Goal: Book appointment/travel/reservation

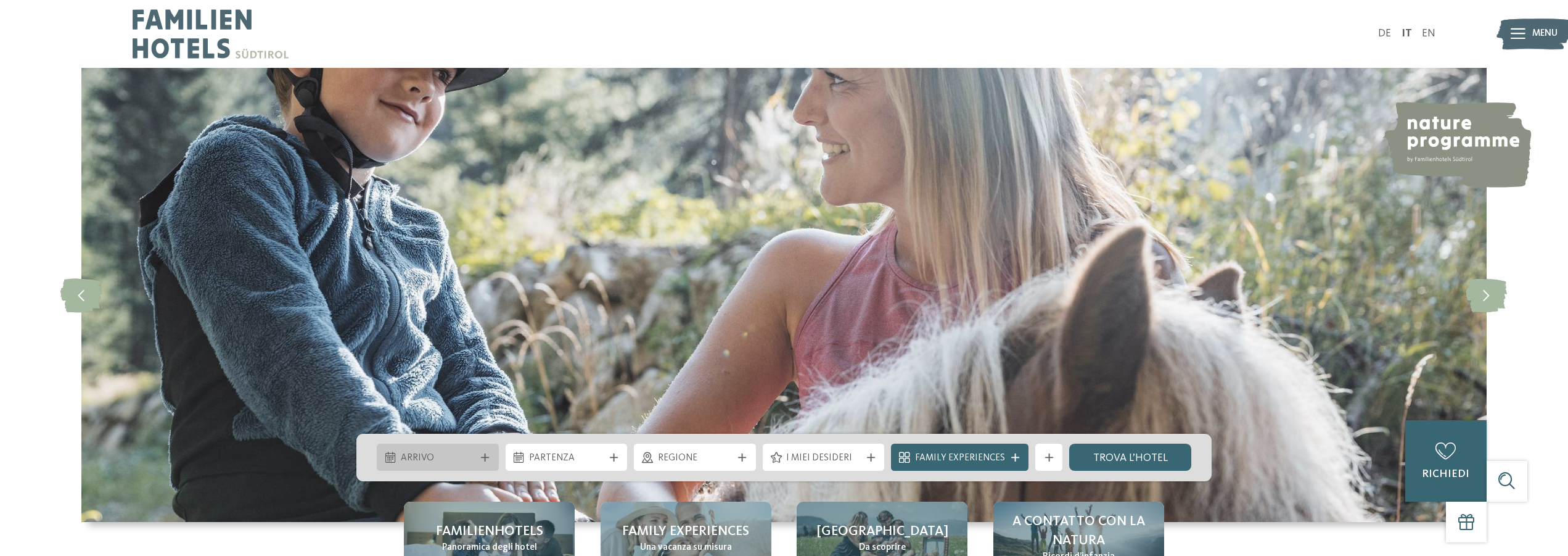
click at [481, 459] on div at bounding box center [484, 457] width 13 height 8
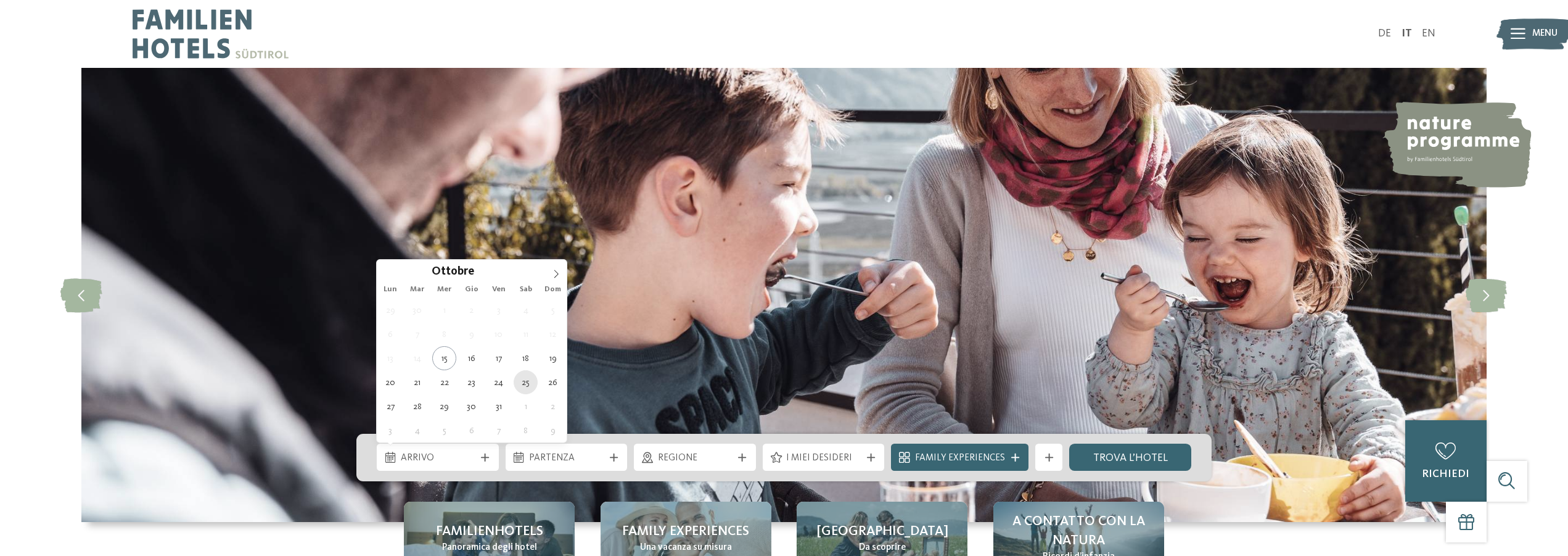
type div "[DATE]"
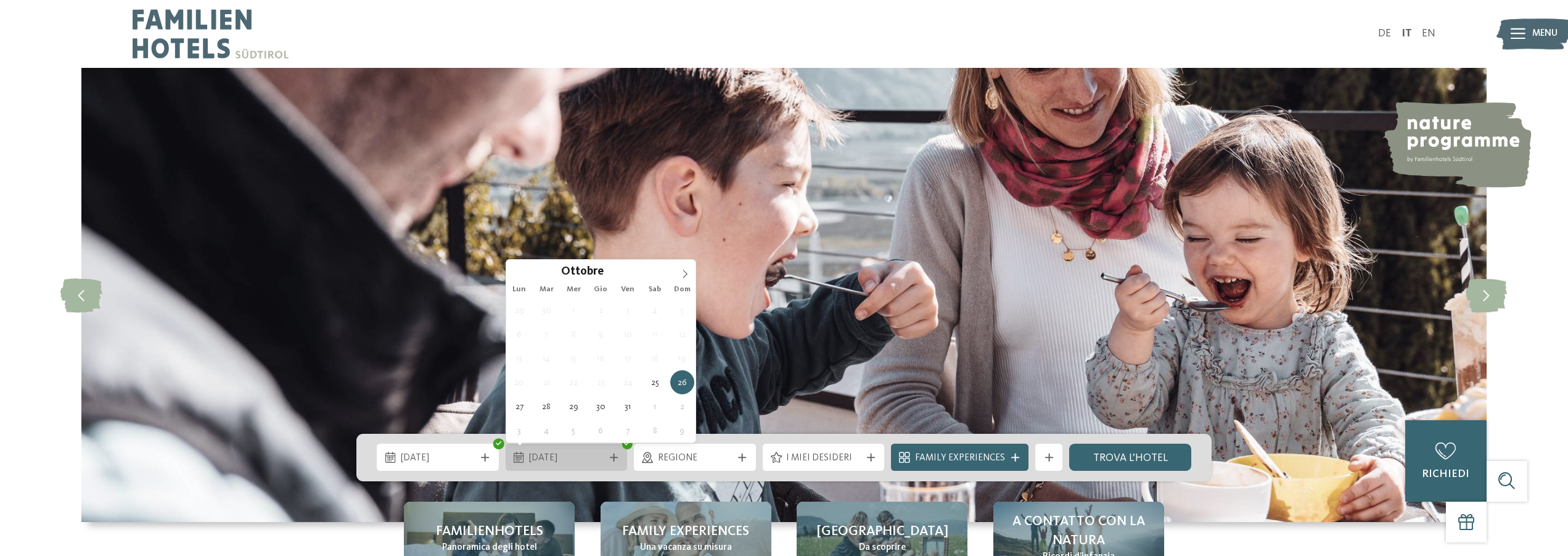
click at [582, 459] on span "[DATE]" at bounding box center [566, 458] width 75 height 13
click at [611, 455] on div at bounding box center [613, 457] width 13 height 8
type div "[DATE]"
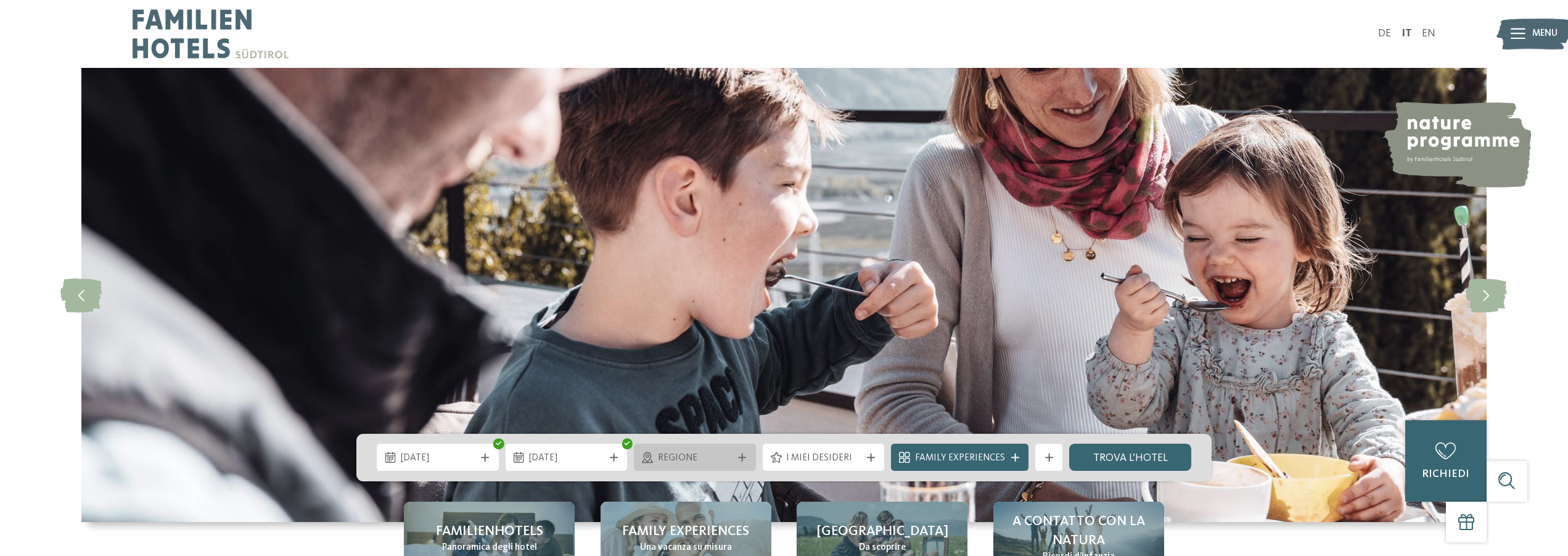
click at [742, 455] on icon at bounding box center [742, 457] width 8 height 8
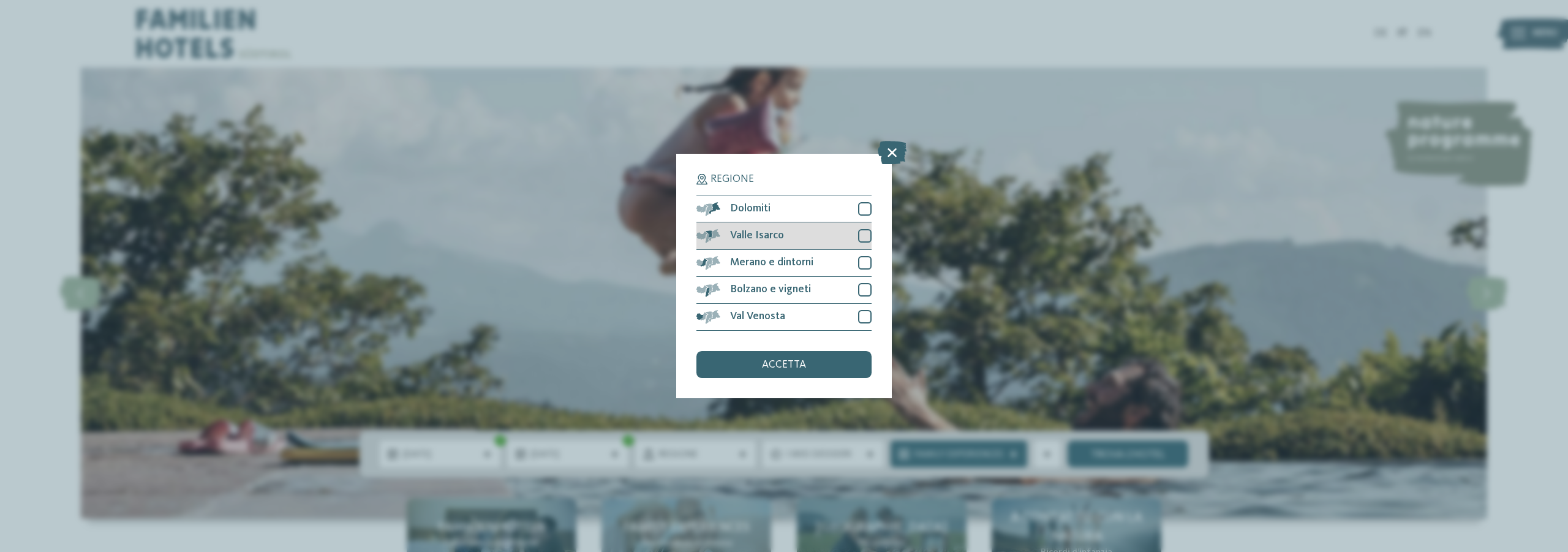
click at [863, 235] on div at bounding box center [864, 235] width 13 height 13
click at [864, 261] on div at bounding box center [864, 262] width 13 height 13
drag, startPoint x: 865, startPoint y: 291, endPoint x: 869, endPoint y: 261, distance: 30.3
click at [865, 290] on div at bounding box center [864, 289] width 13 height 13
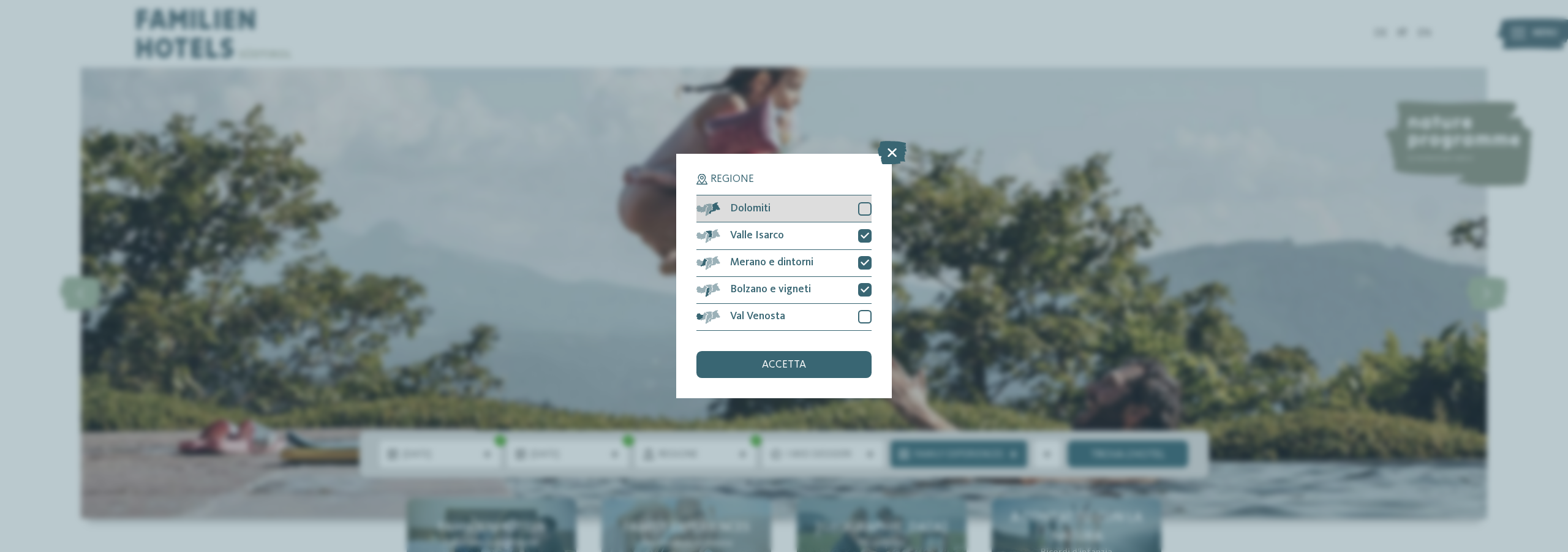
click at [865, 208] on div at bounding box center [864, 208] width 13 height 13
click at [812, 364] on div "accetta" at bounding box center [784, 364] width 175 height 27
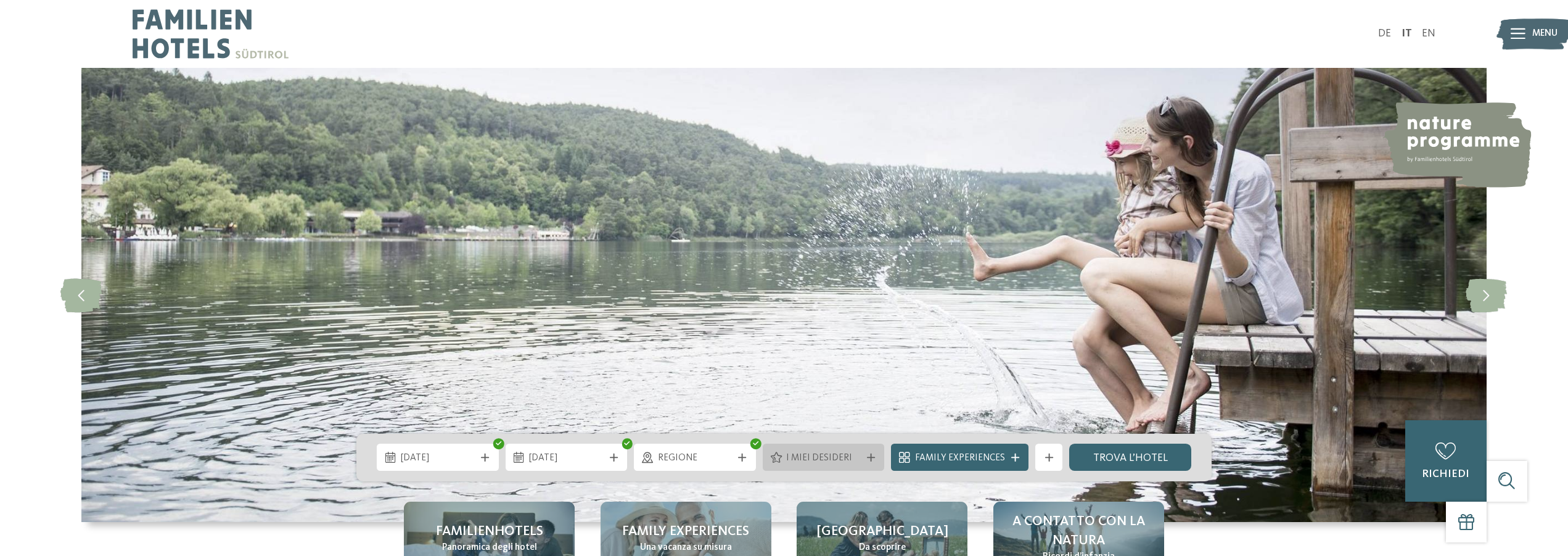
click at [864, 459] on div "I miei desideri" at bounding box center [824, 457] width 82 height 15
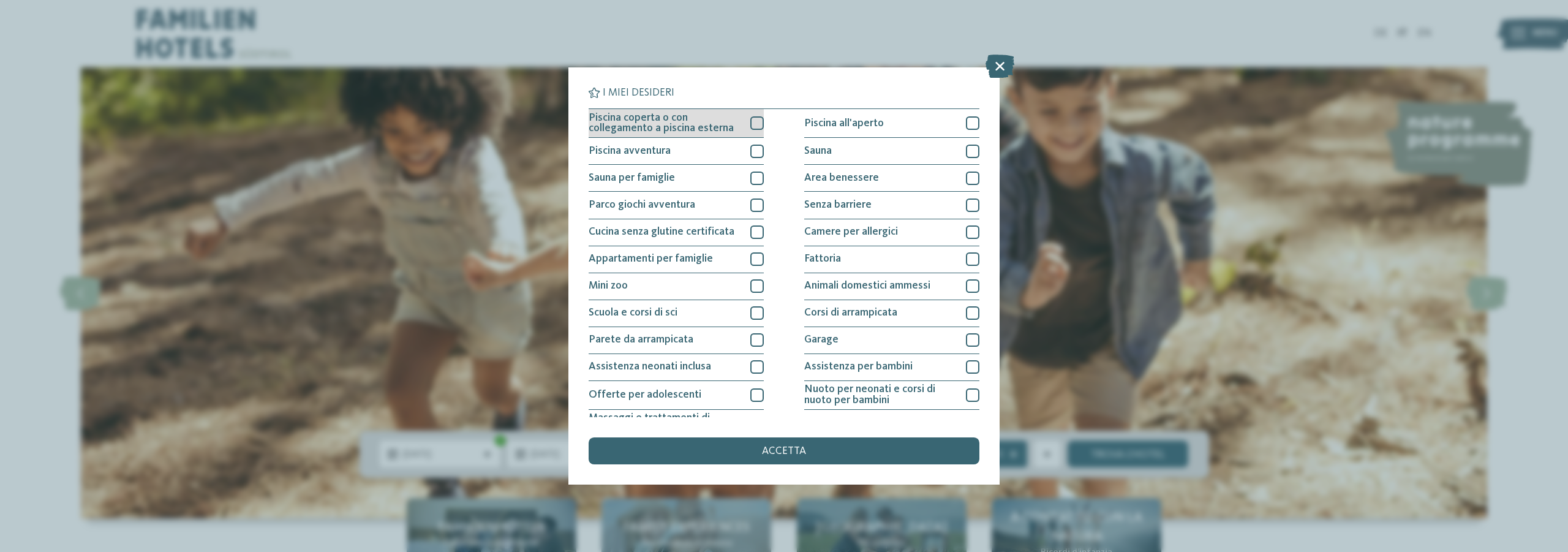
click at [755, 120] on div at bounding box center [756, 122] width 13 height 13
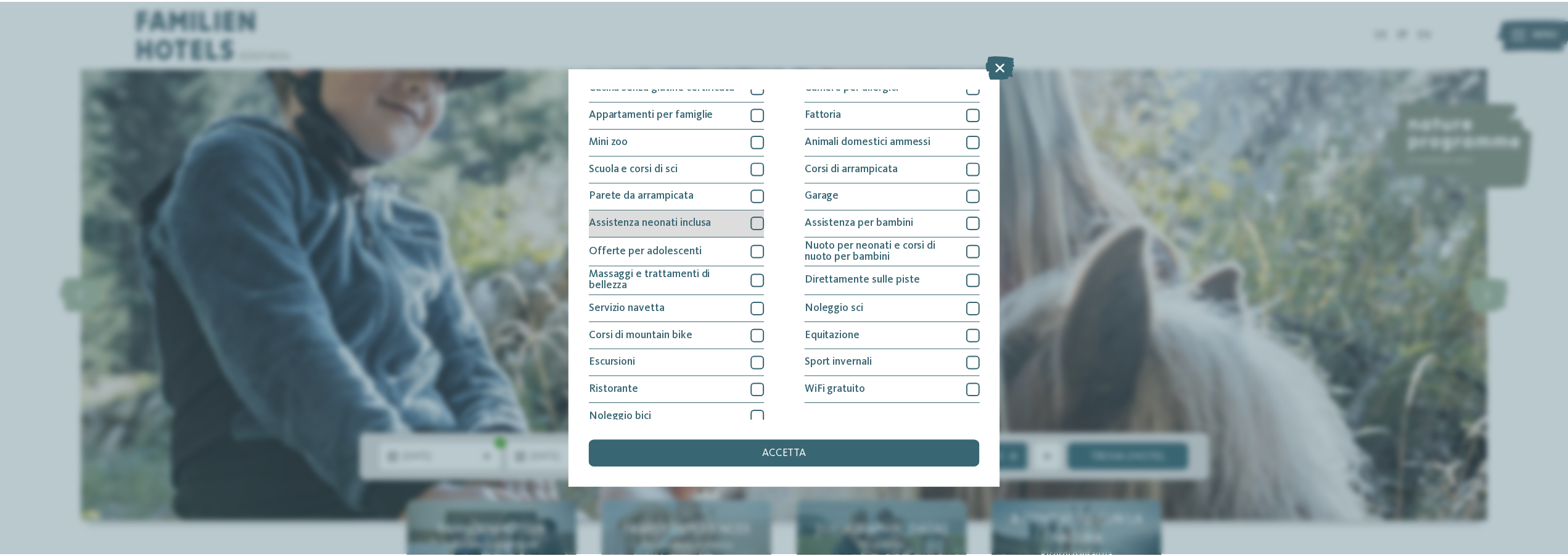
scroll to position [157, 0]
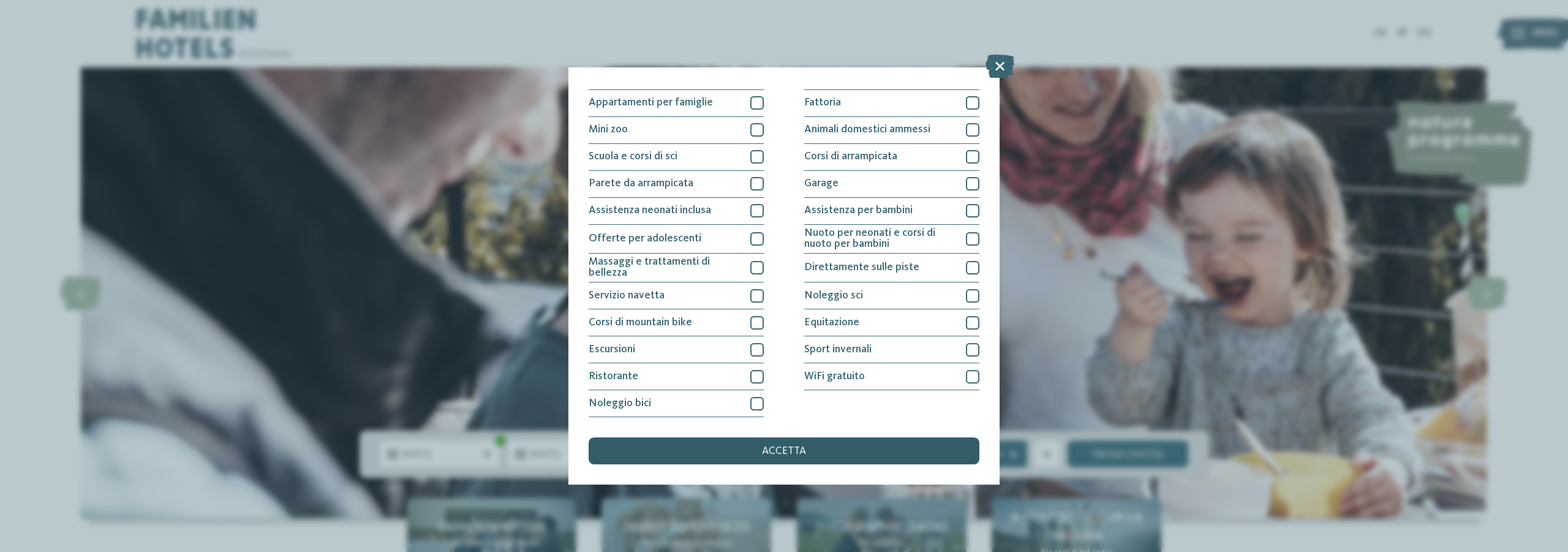
click at [815, 445] on div "accetta" at bounding box center [784, 451] width 391 height 27
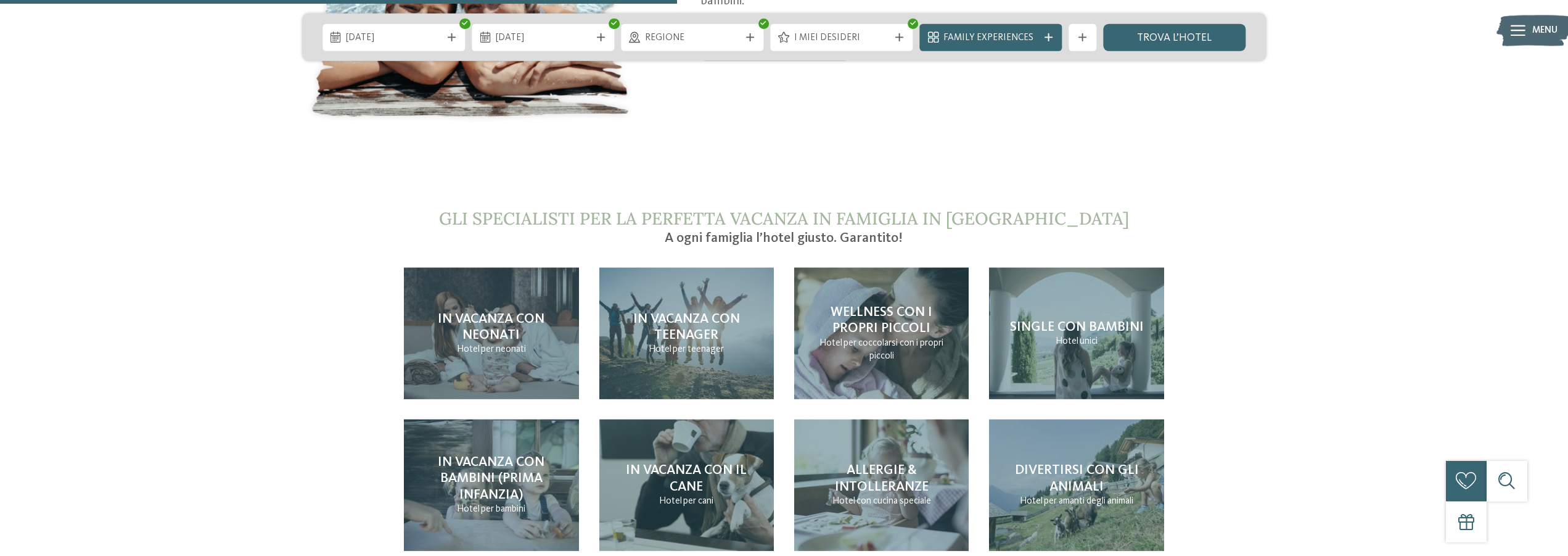
scroll to position [2831, 0]
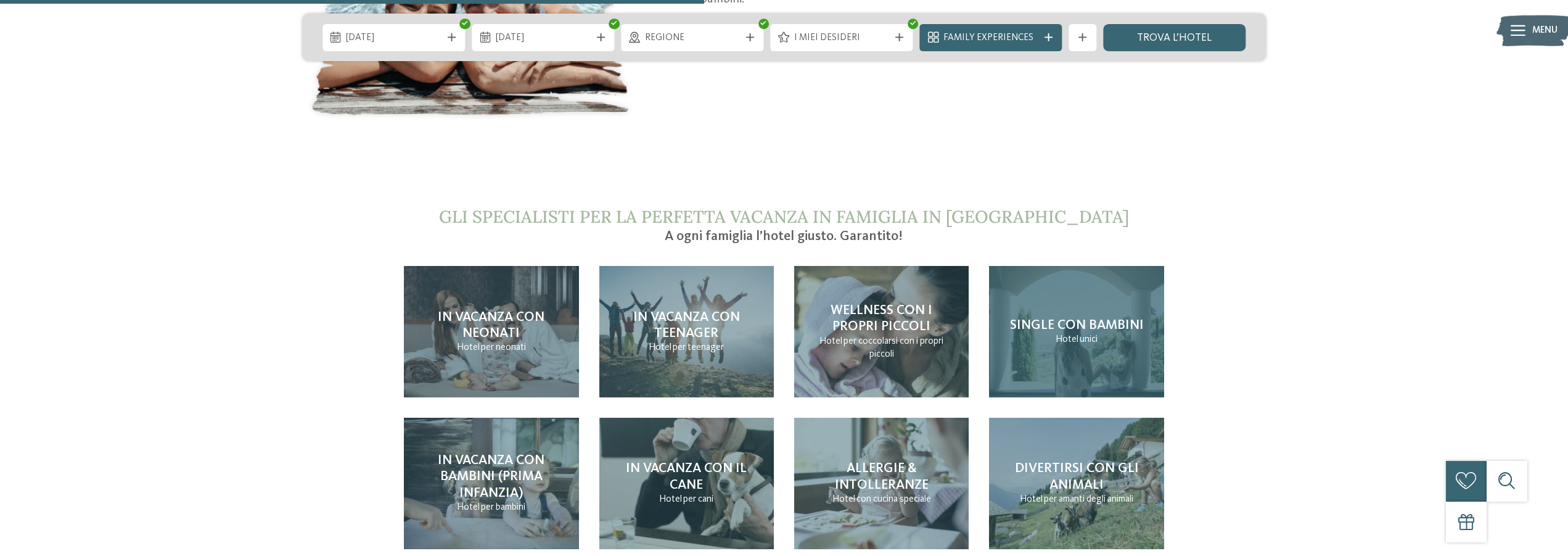
click at [1086, 318] on span "Single con bambini" at bounding box center [1076, 324] width 133 height 13
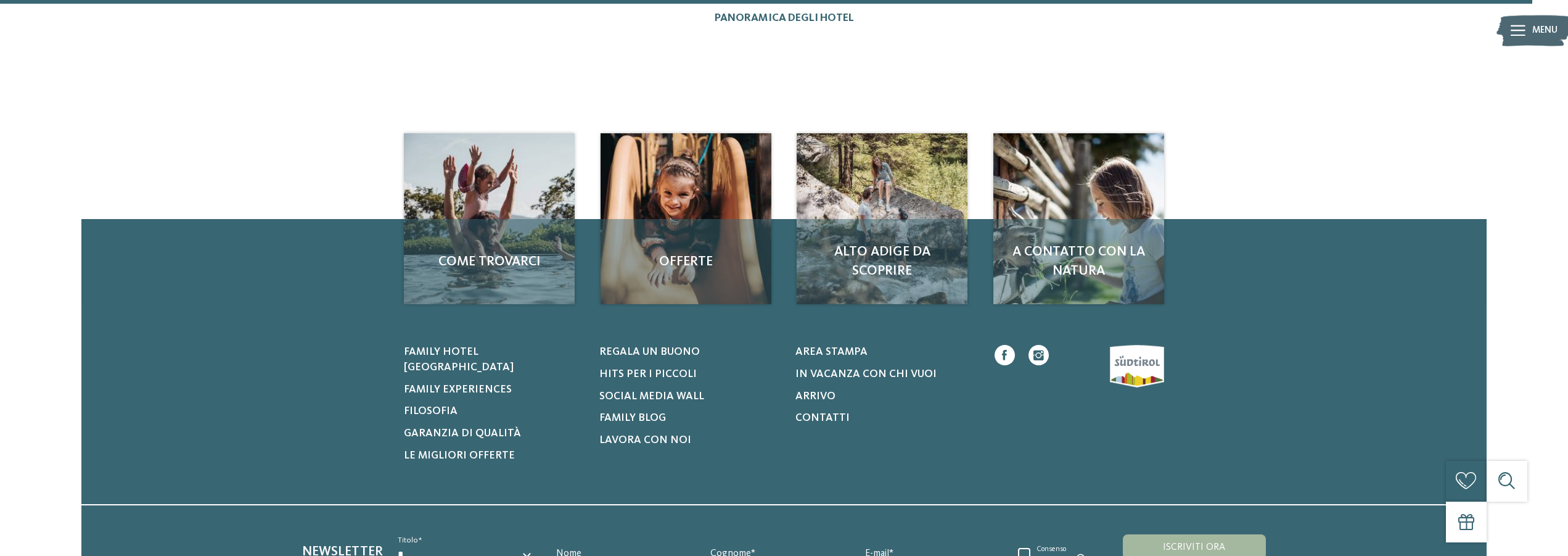
scroll to position [2812, 0]
